Goal: Transaction & Acquisition: Purchase product/service

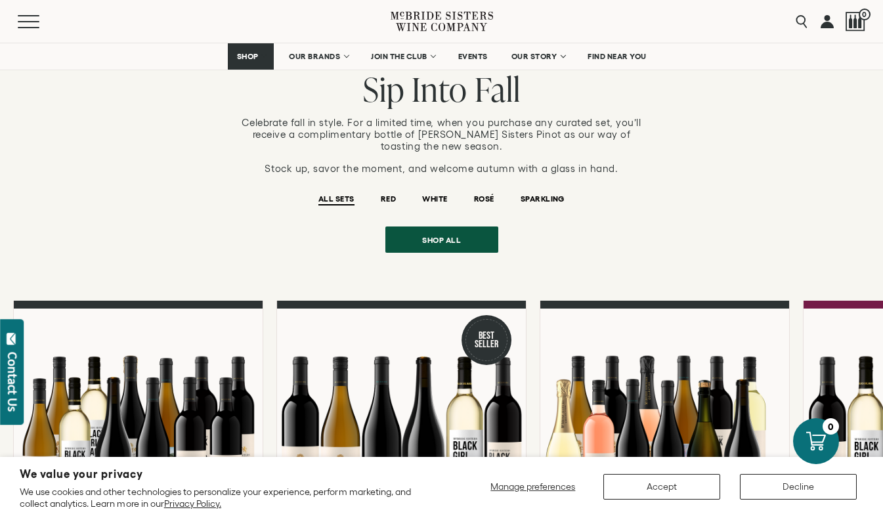
scroll to position [1012, 0]
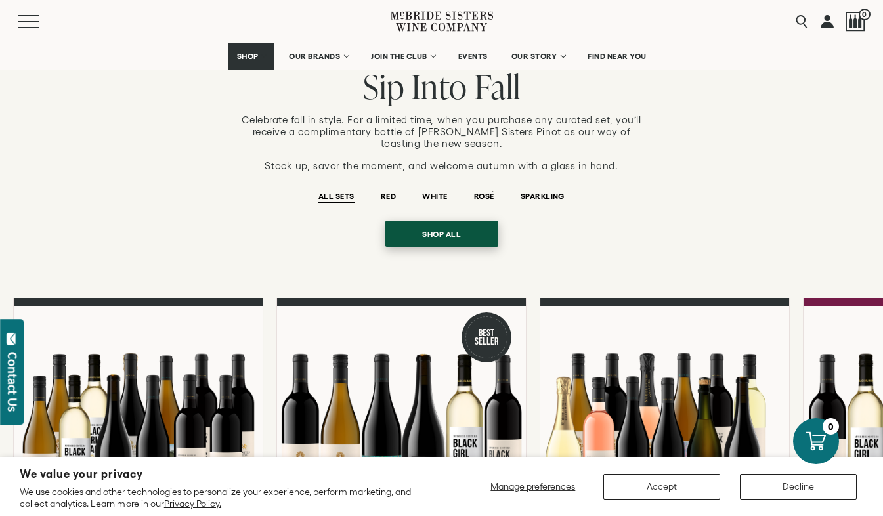
click at [413, 221] on span "Shop all" at bounding box center [441, 234] width 85 height 26
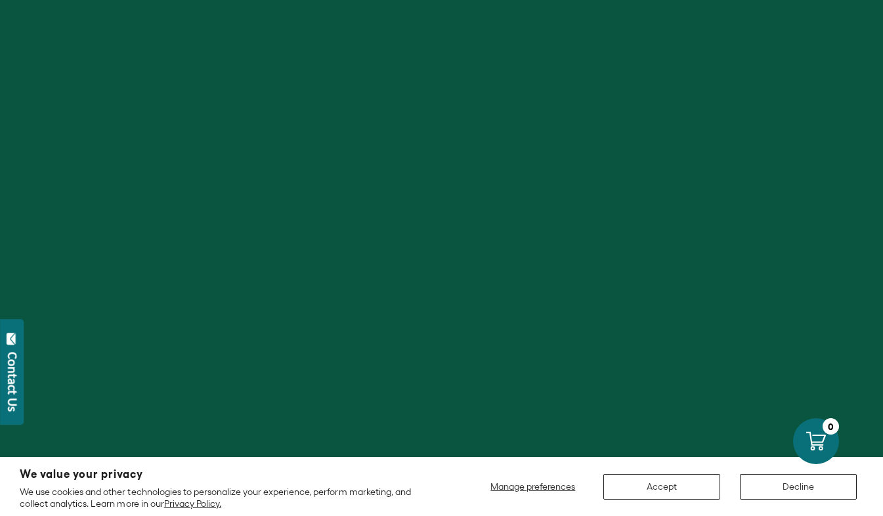
click at [88, 445] on div at bounding box center [441, 258] width 883 height 516
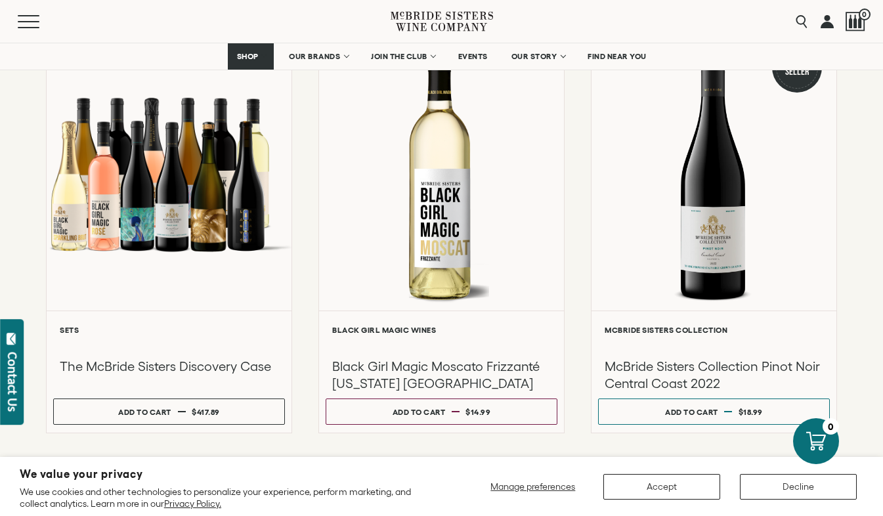
scroll to position [202, 0]
